Goal: Transaction & Acquisition: Purchase product/service

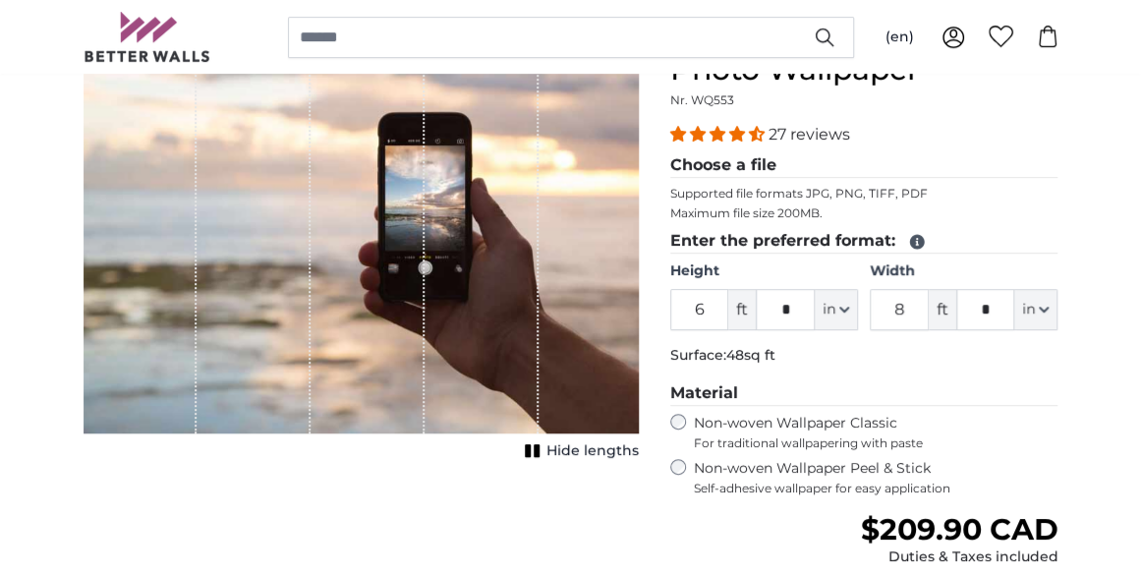
scroll to position [299, 0]
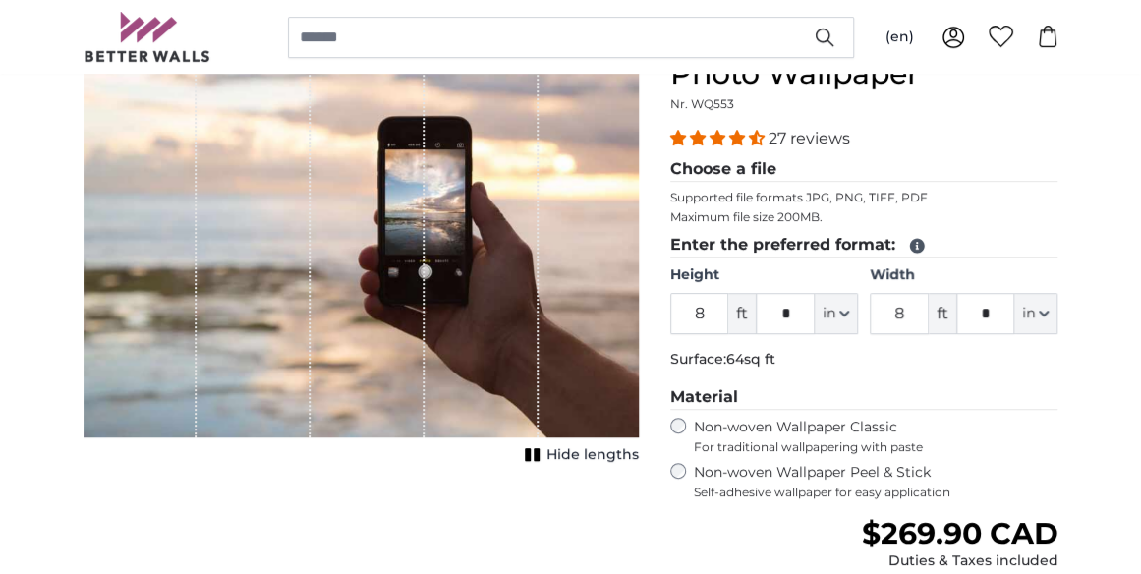
scroll to position [142, 0]
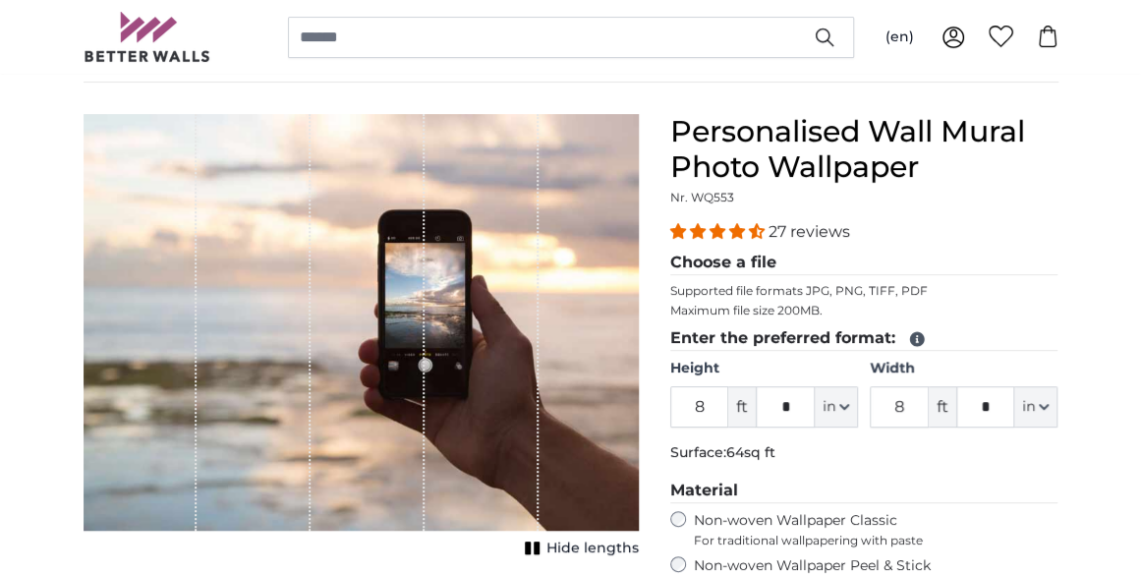
type input "8"
click at [765, 262] on legend "Choose a file" at bounding box center [864, 263] width 388 height 25
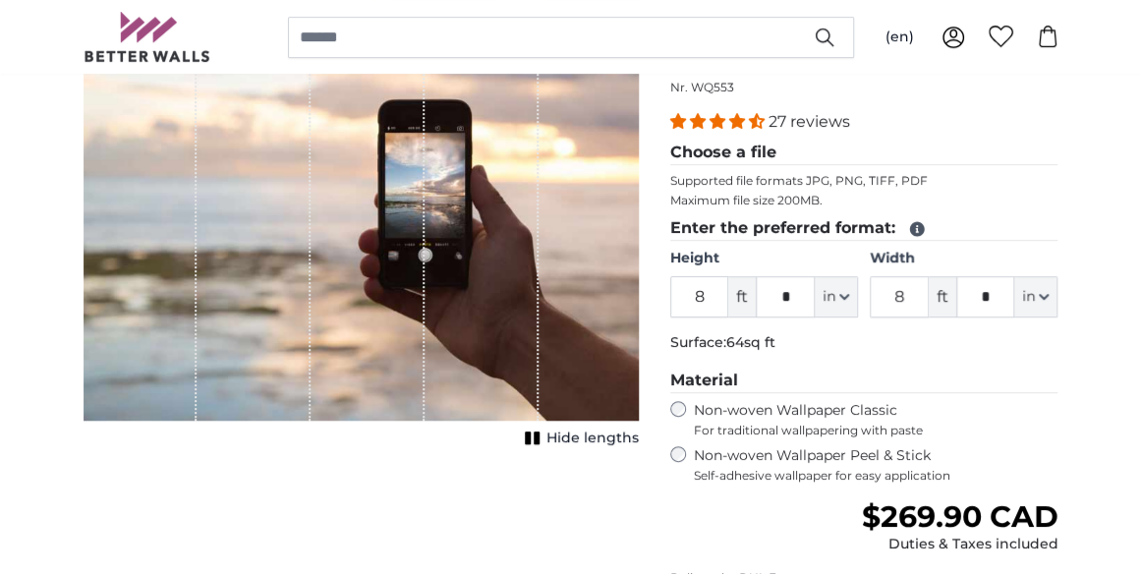
scroll to position [138, 0]
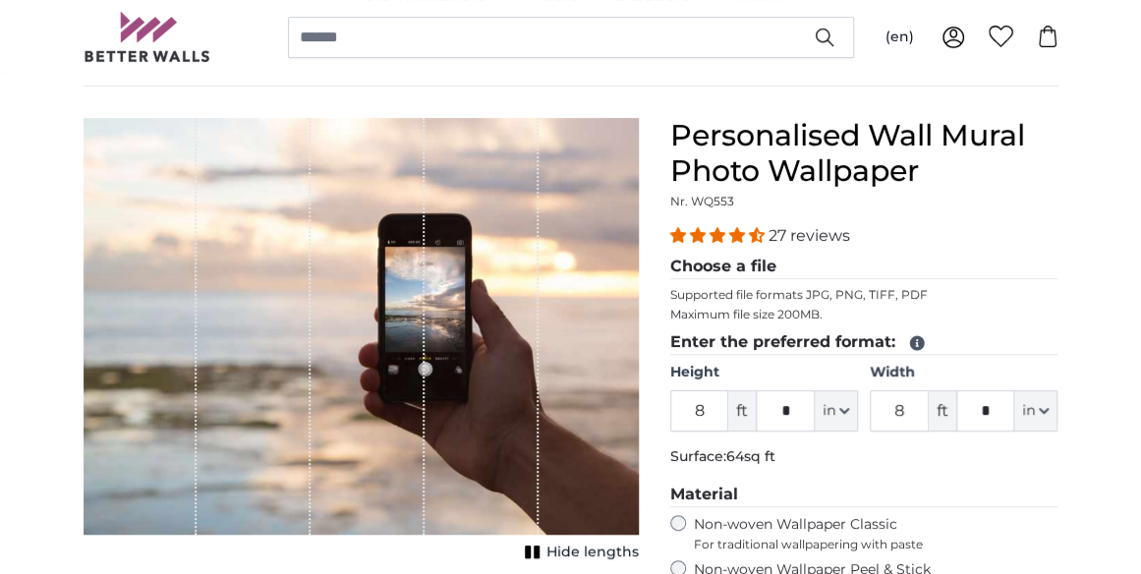
click at [269, 370] on div "1 of 1" at bounding box center [254, 326] width 114 height 417
drag, startPoint x: 269, startPoint y: 370, endPoint x: 438, endPoint y: 412, distance: 174.0
click at [438, 412] on div "1 of 1" at bounding box center [482, 326] width 114 height 417
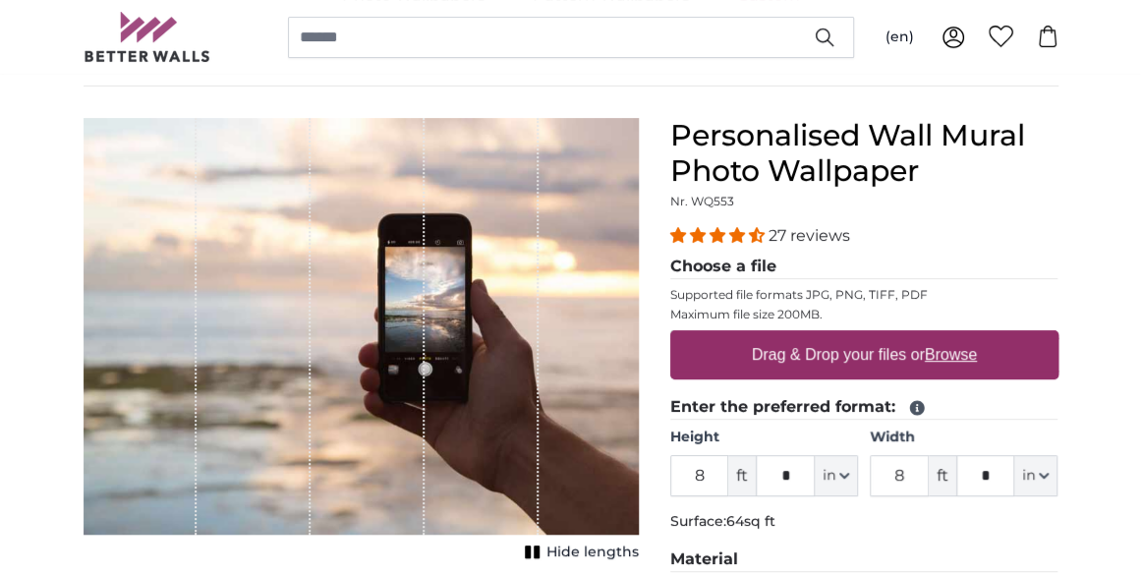
click at [852, 351] on label "Drag & Drop your files or Browse" at bounding box center [863, 354] width 241 height 39
click at [852, 336] on input "Drag & Drop your files or Browse" at bounding box center [864, 333] width 388 height 6
type input "**********"
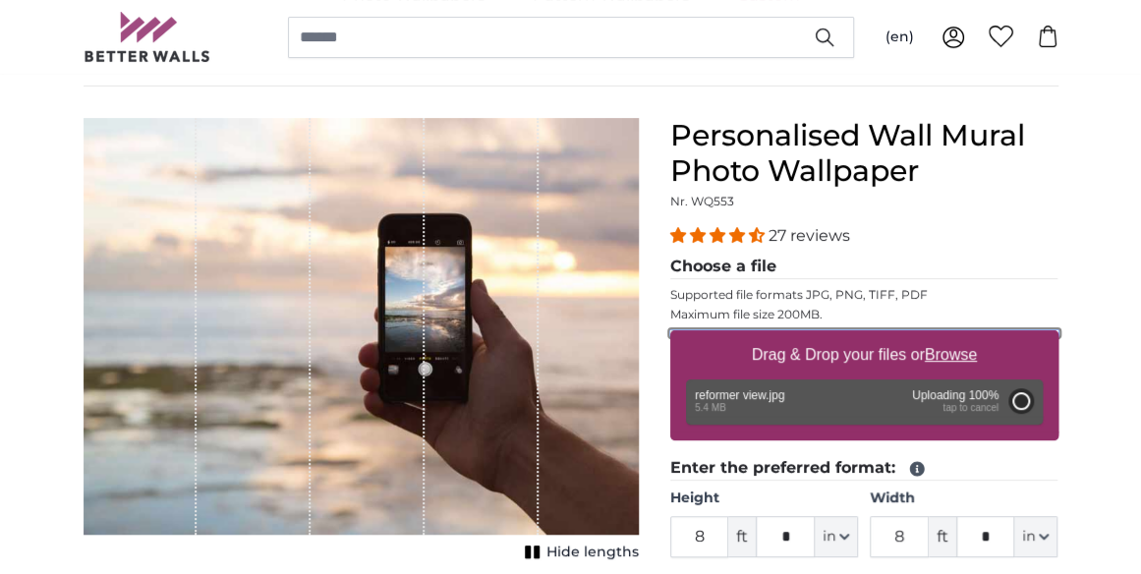
type input "6"
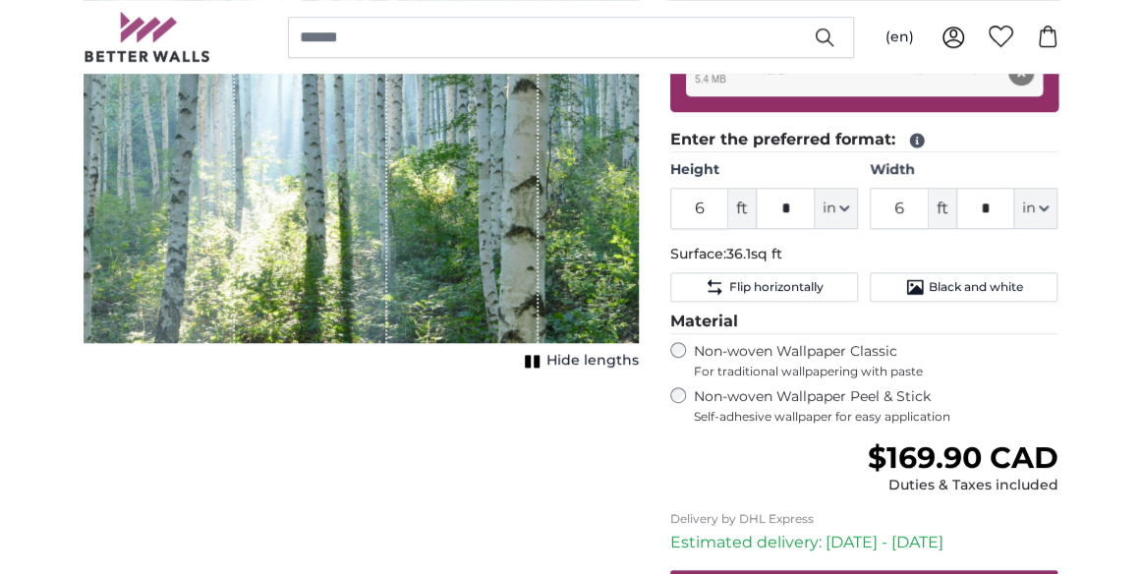
scroll to position [370, 0]
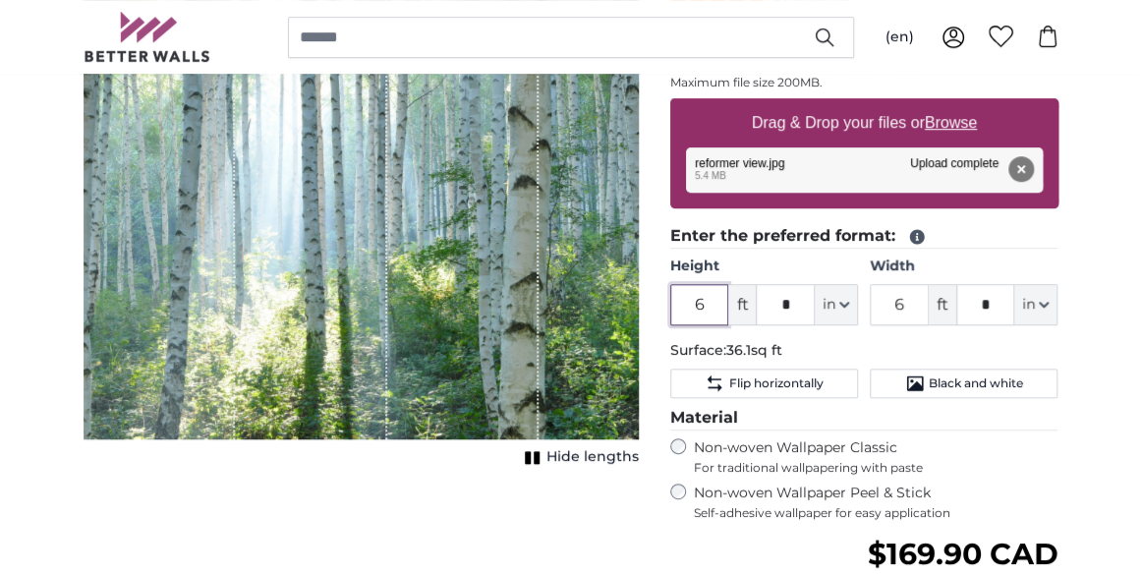
click at [715, 303] on input "6" at bounding box center [699, 304] width 59 height 41
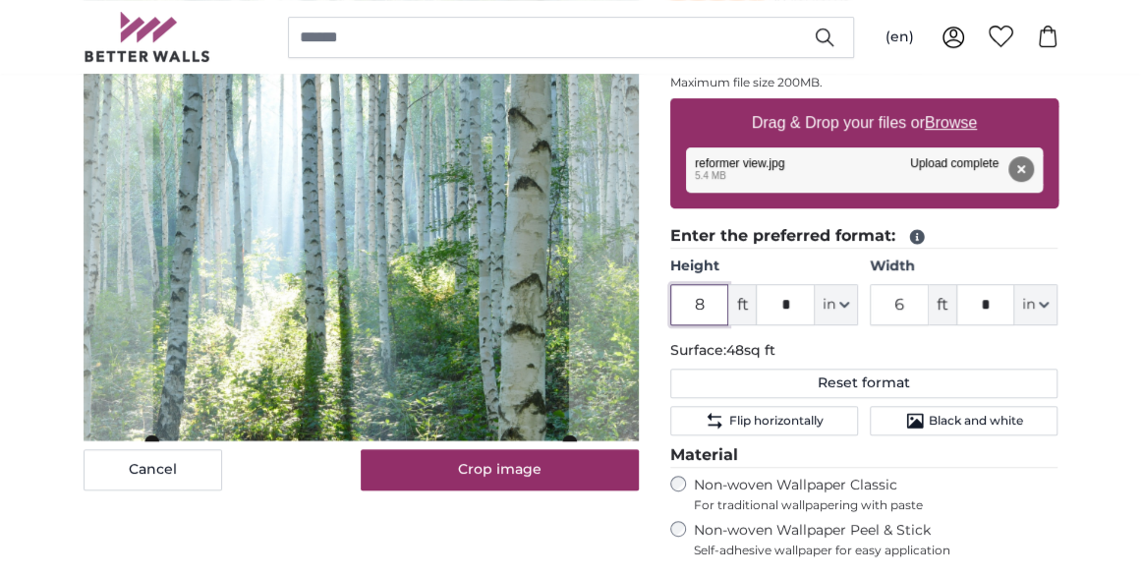
type input "8"
click at [911, 305] on input "6" at bounding box center [899, 304] width 59 height 41
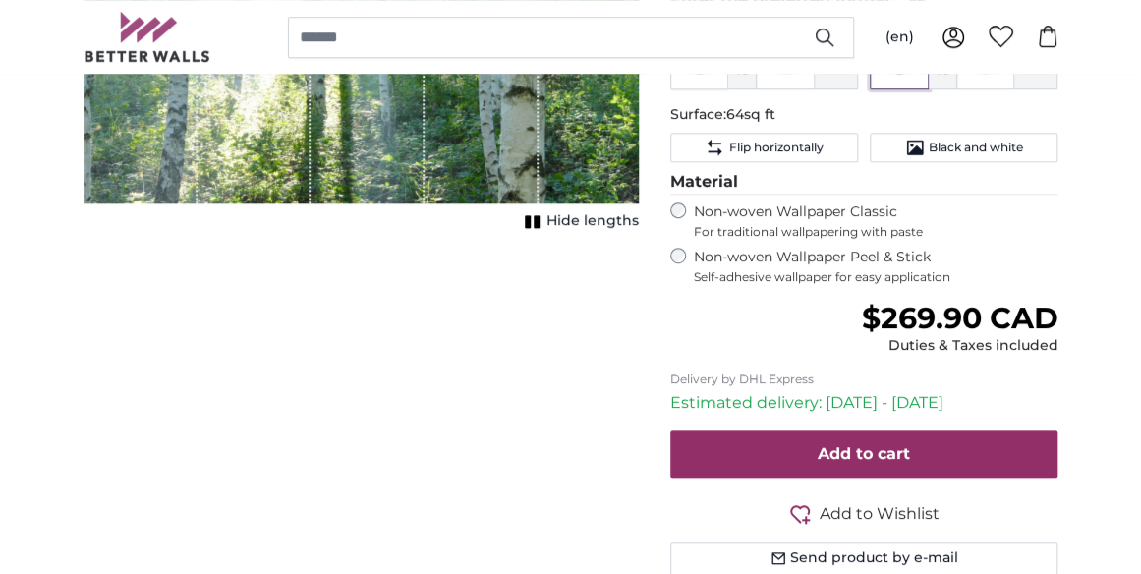
scroll to position [729, 0]
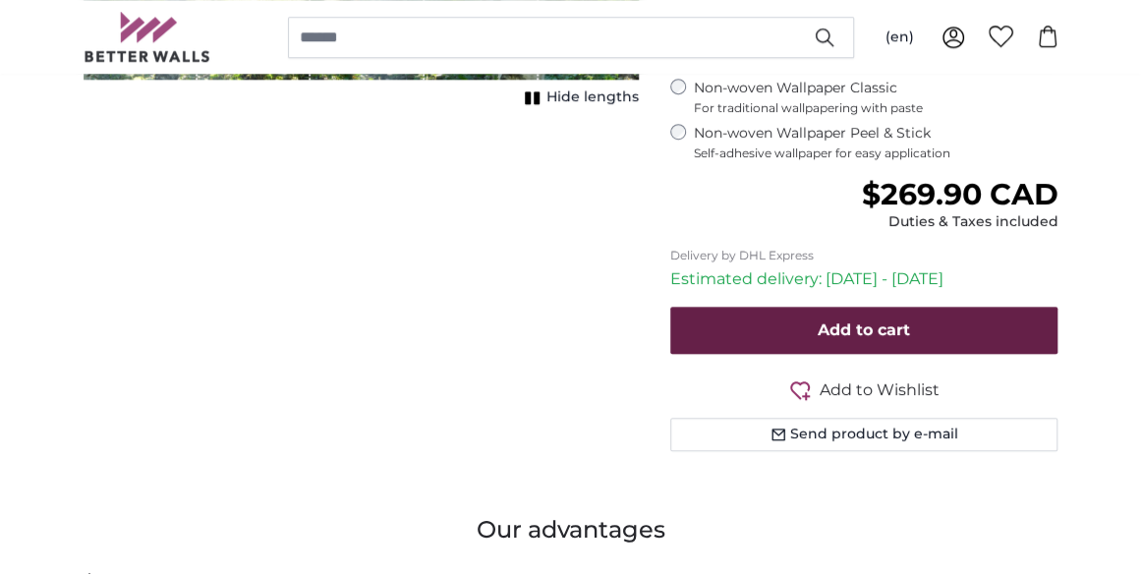
type input "8"
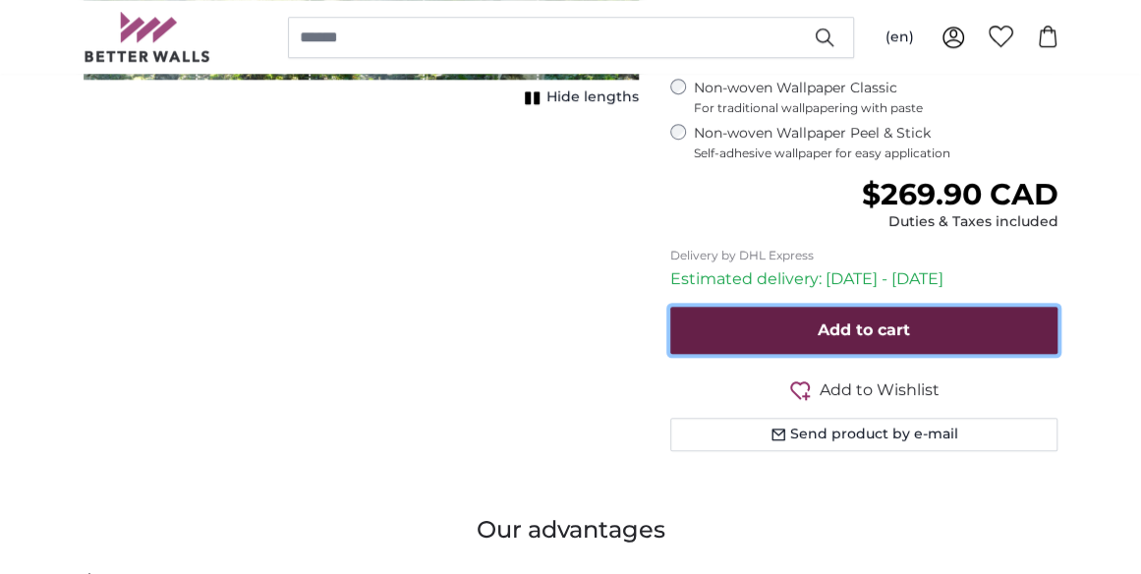
click at [853, 324] on span "Add to cart" at bounding box center [864, 329] width 92 height 19
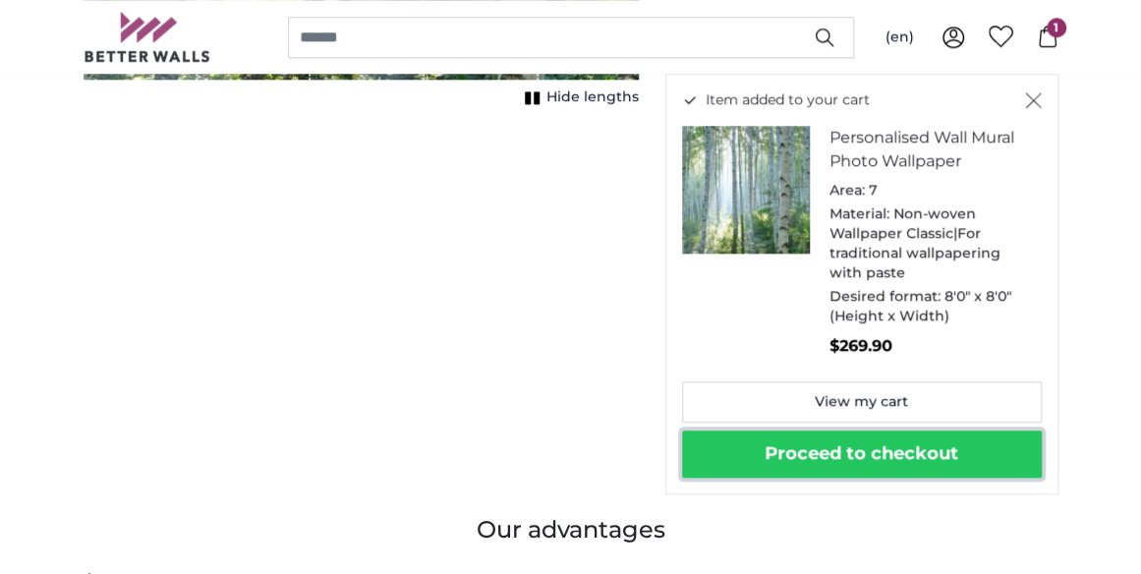
click at [871, 449] on button "Proceed to checkout" at bounding box center [862, 453] width 360 height 47
